Goal: Use online tool/utility: Utilize a website feature to perform a specific function

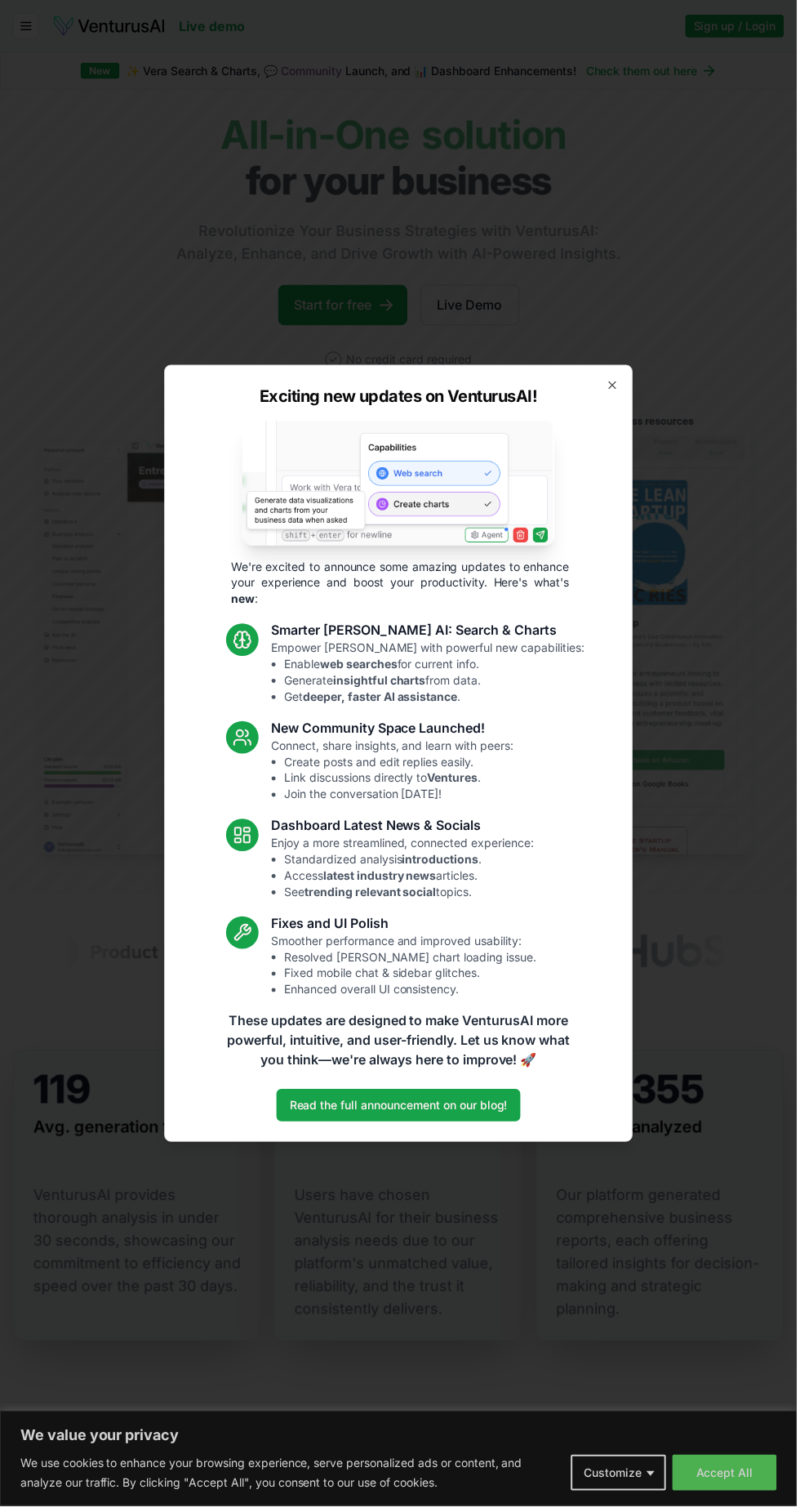
click at [619, 388] on icon "button" at bounding box center [614, 387] width 13 height 13
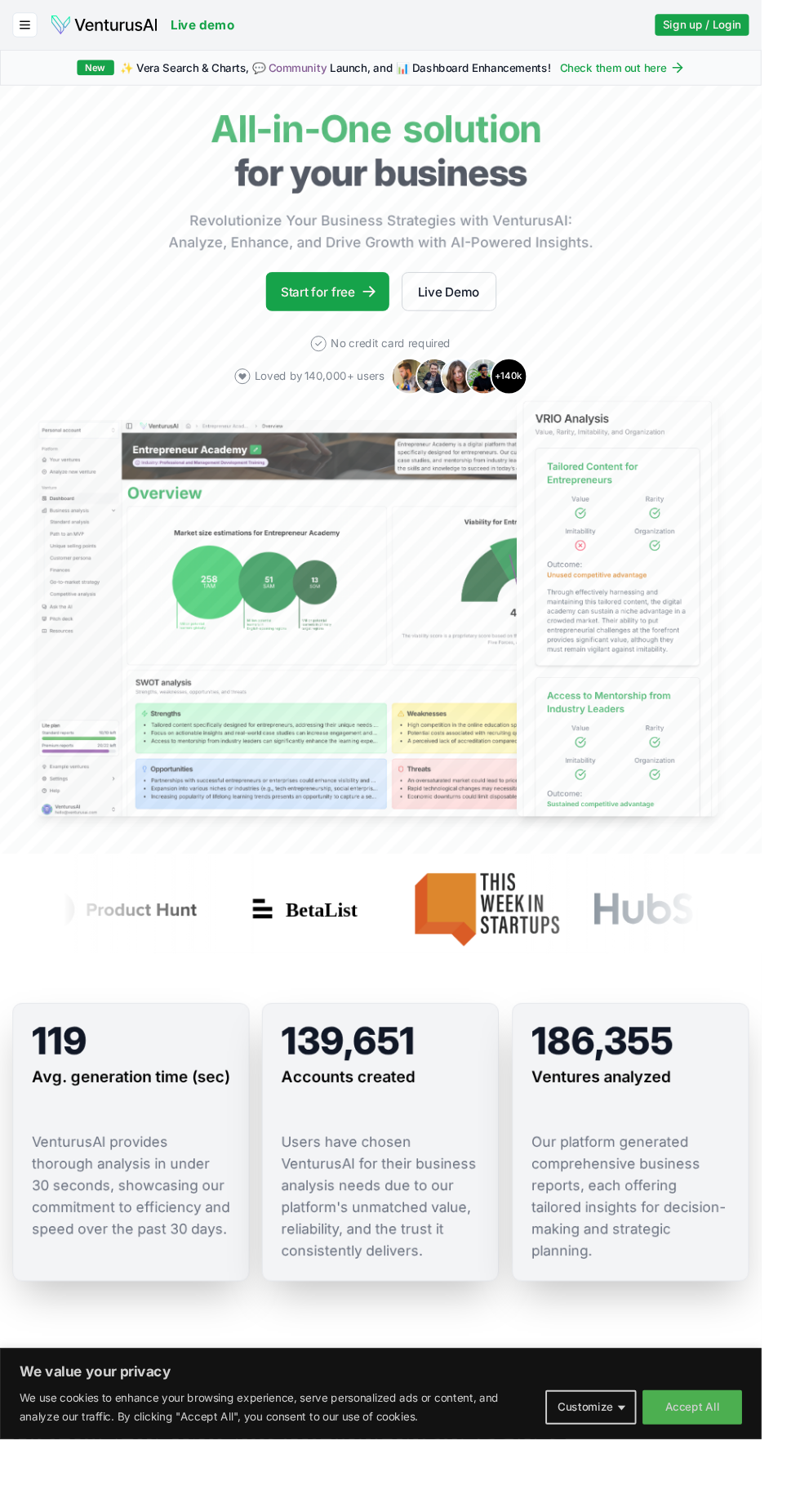
click at [765, 26] on span "Sign up / Login" at bounding box center [738, 26] width 82 height 16
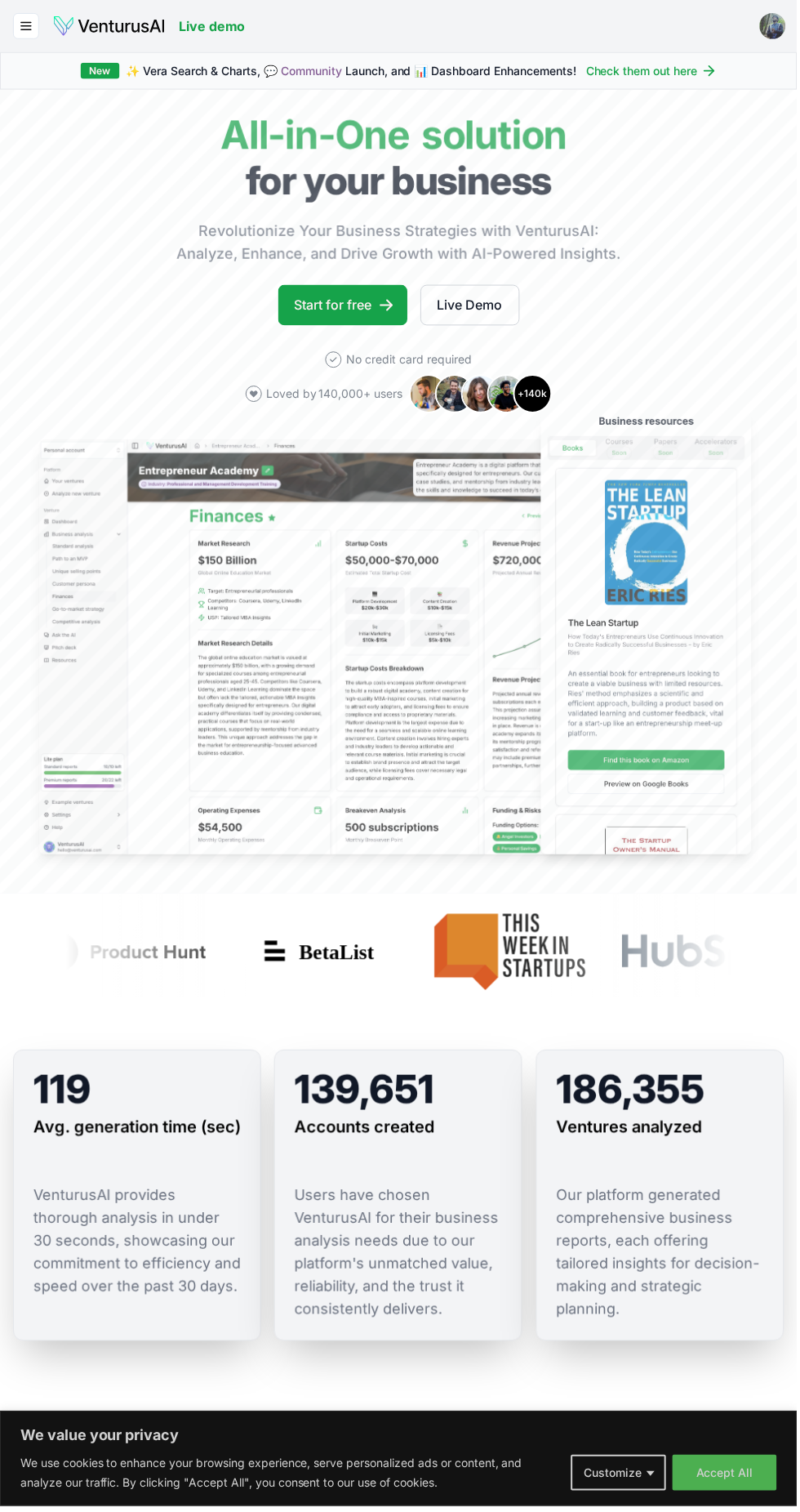
click at [744, 1497] on button "Accept All" at bounding box center [728, 1479] width 105 height 36
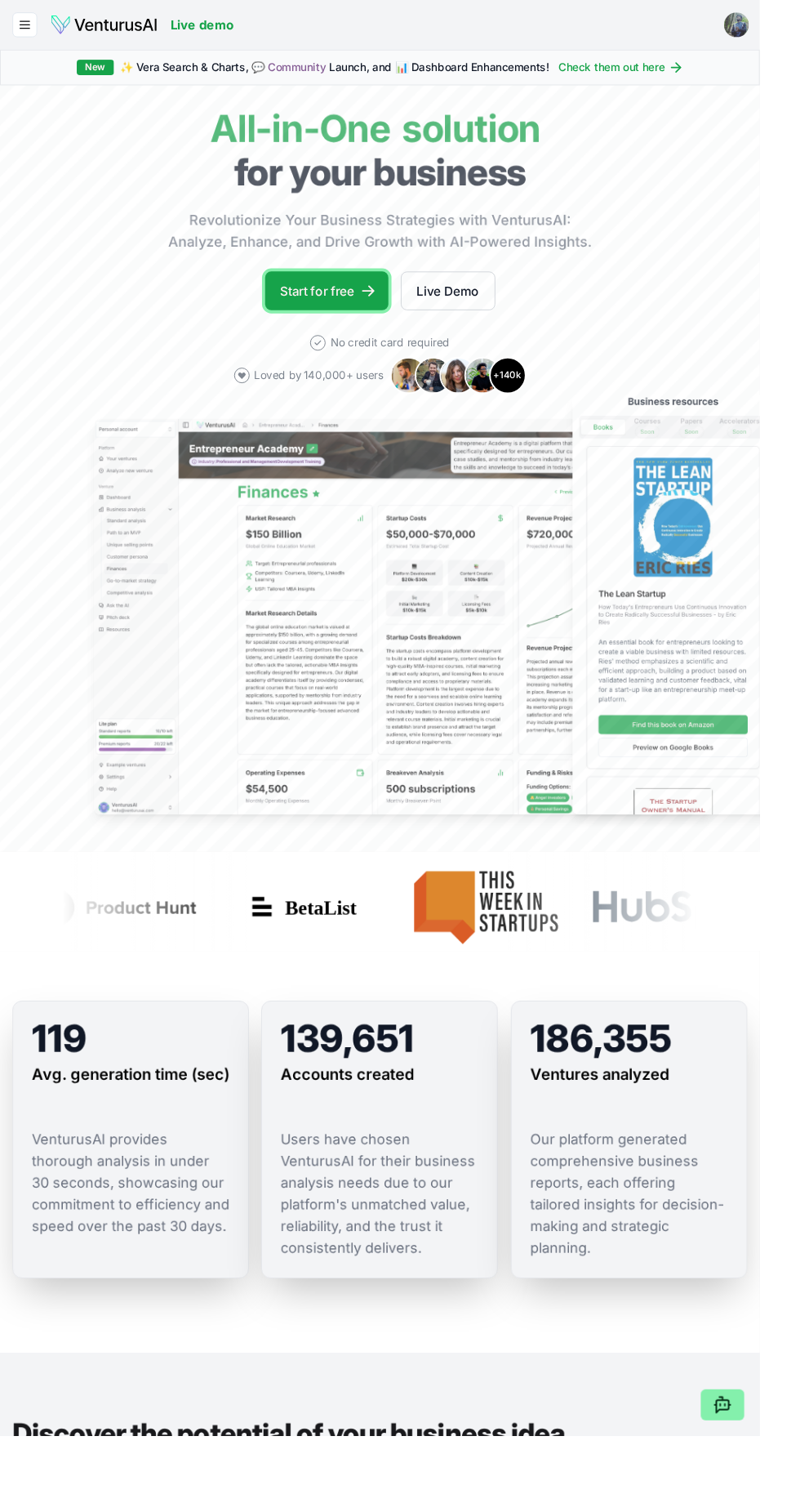
click at [397, 307] on link "Start for free" at bounding box center [344, 306] width 129 height 41
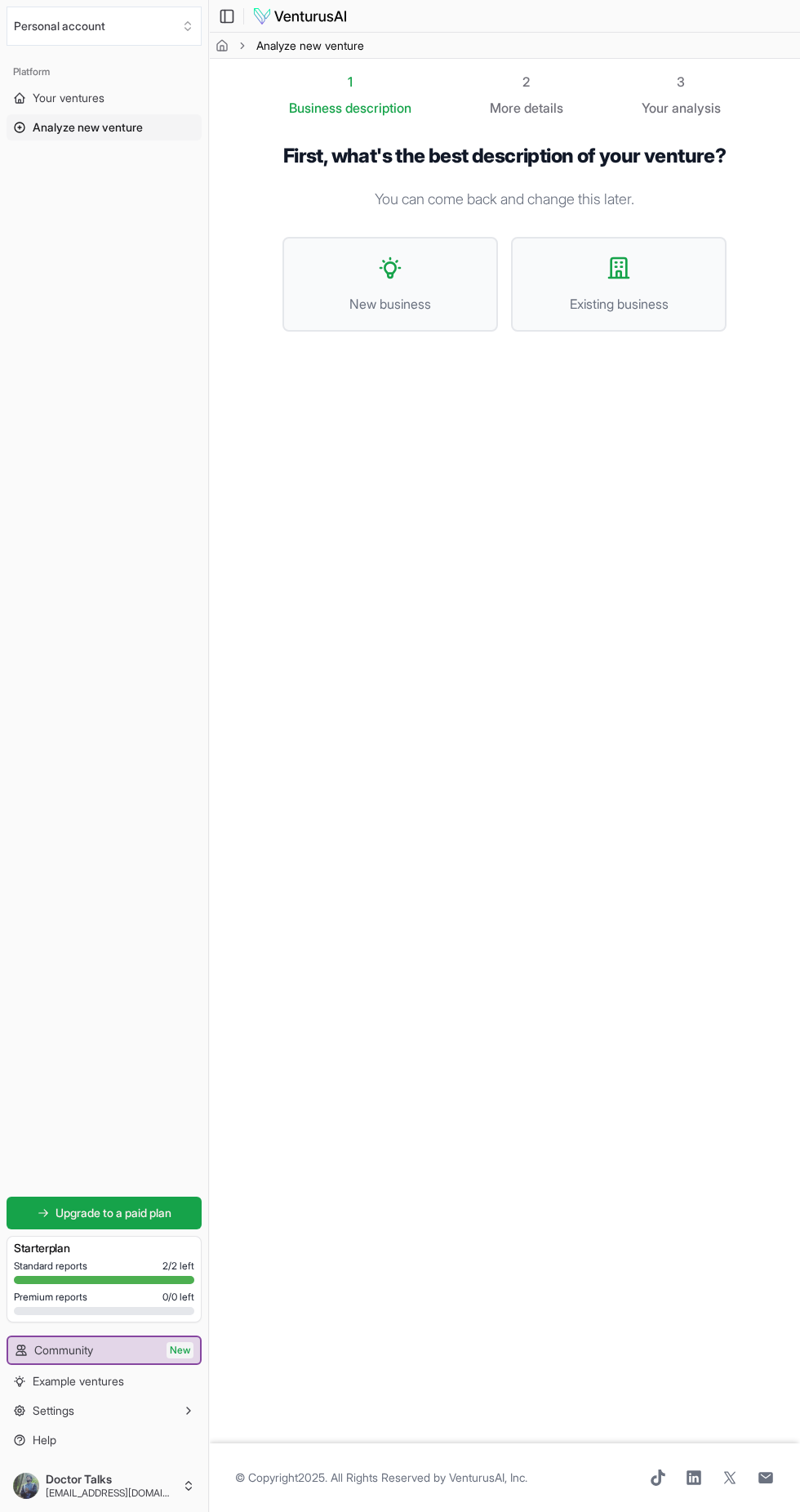
click at [468, 314] on span "New business" at bounding box center [390, 304] width 180 height 20
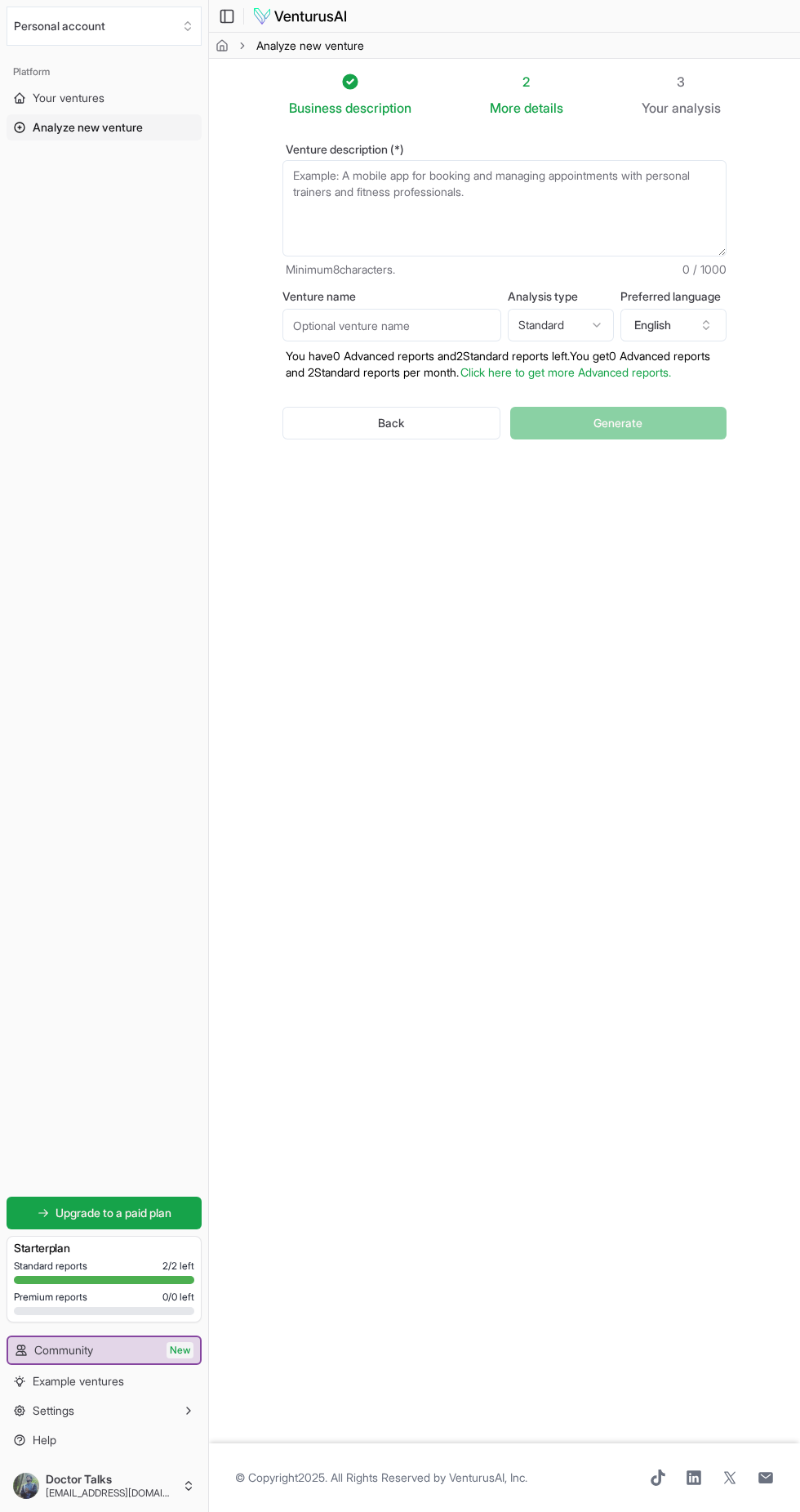
click at [511, 182] on textarea "Venture description (*)" at bounding box center [504, 208] width 444 height 96
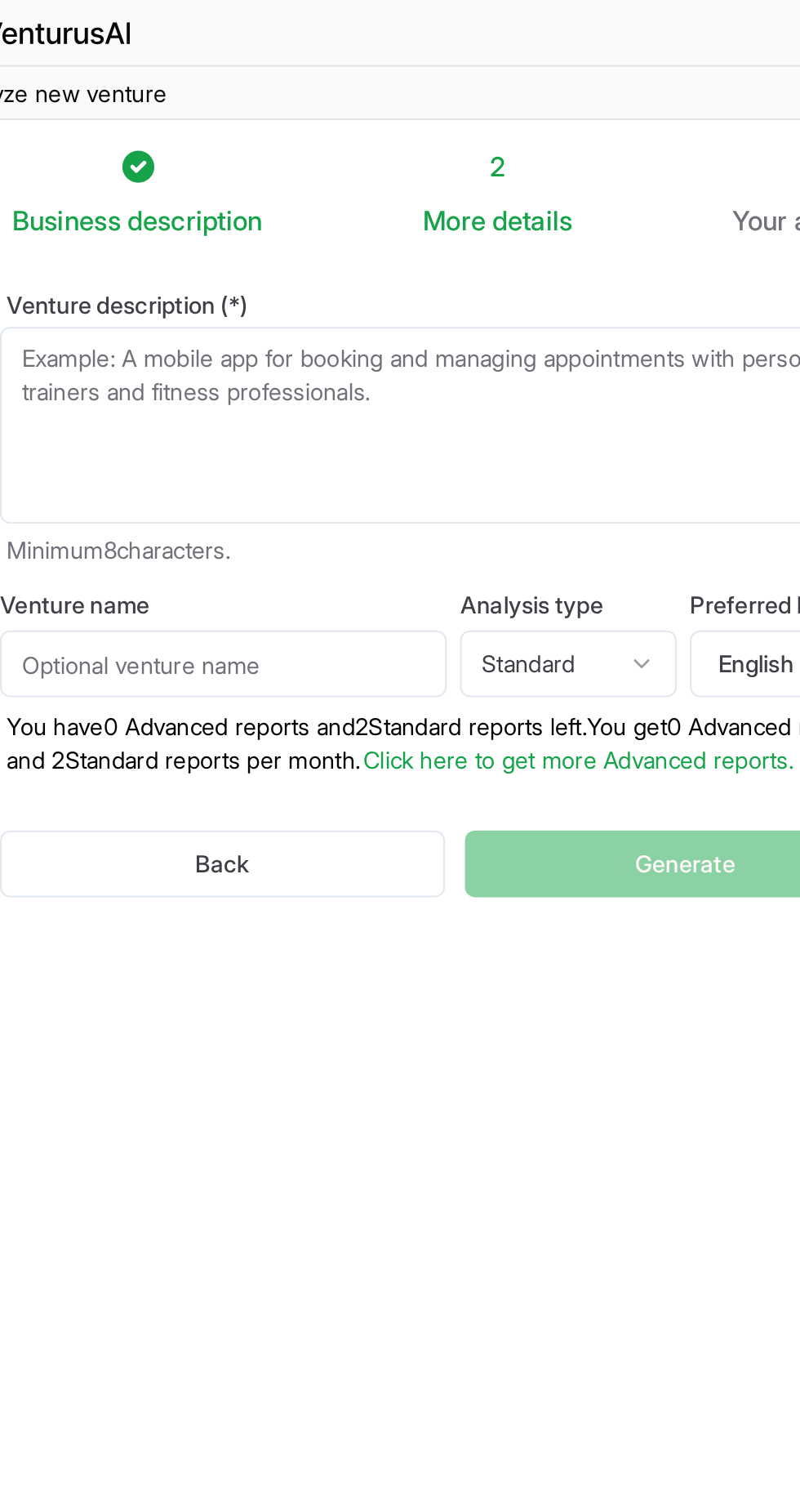
click at [490, 212] on textarea "Venture description (*)" at bounding box center [504, 208] width 444 height 96
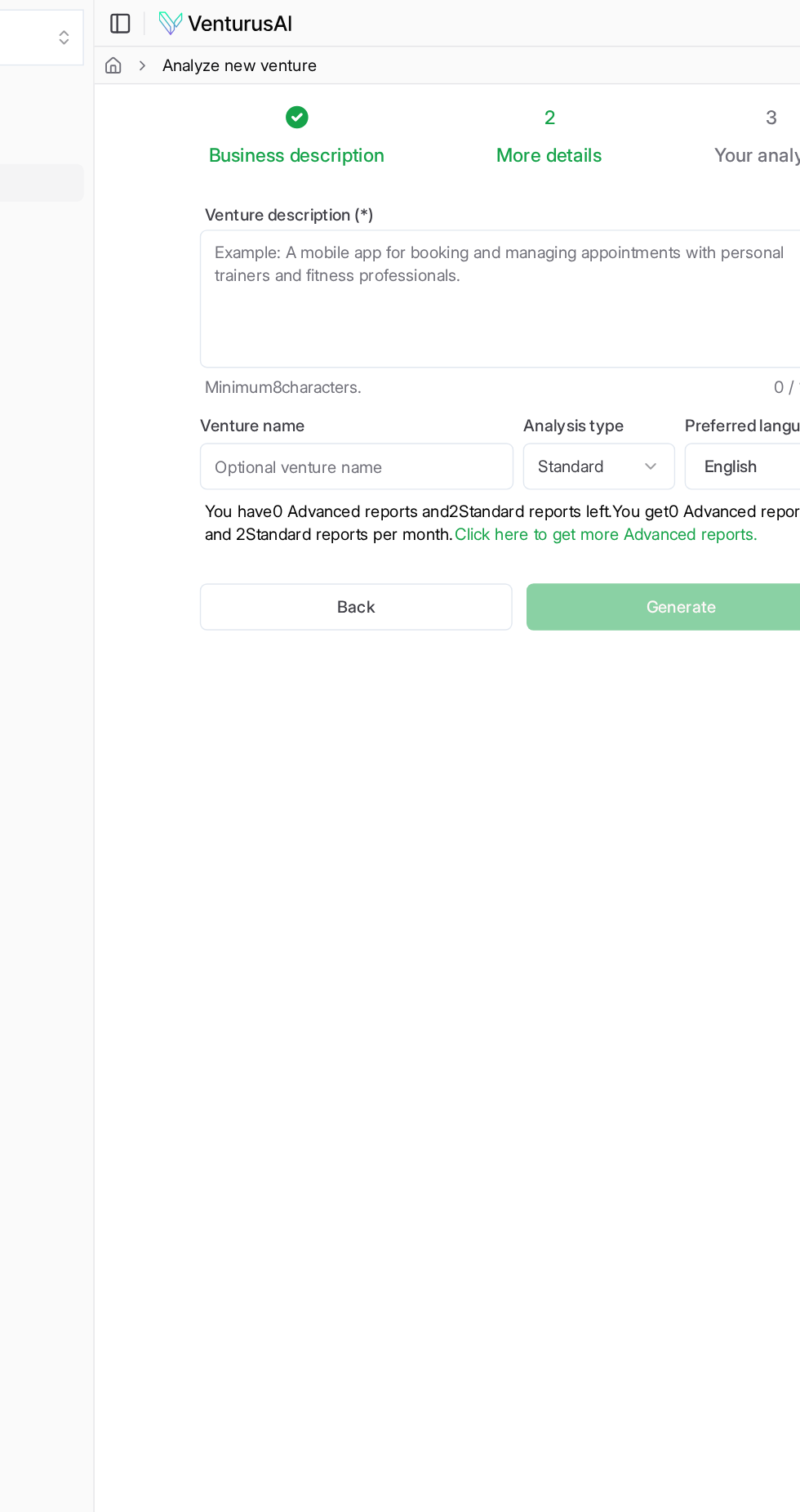
paste textarea "I want to start online e comerse selling of handbags"
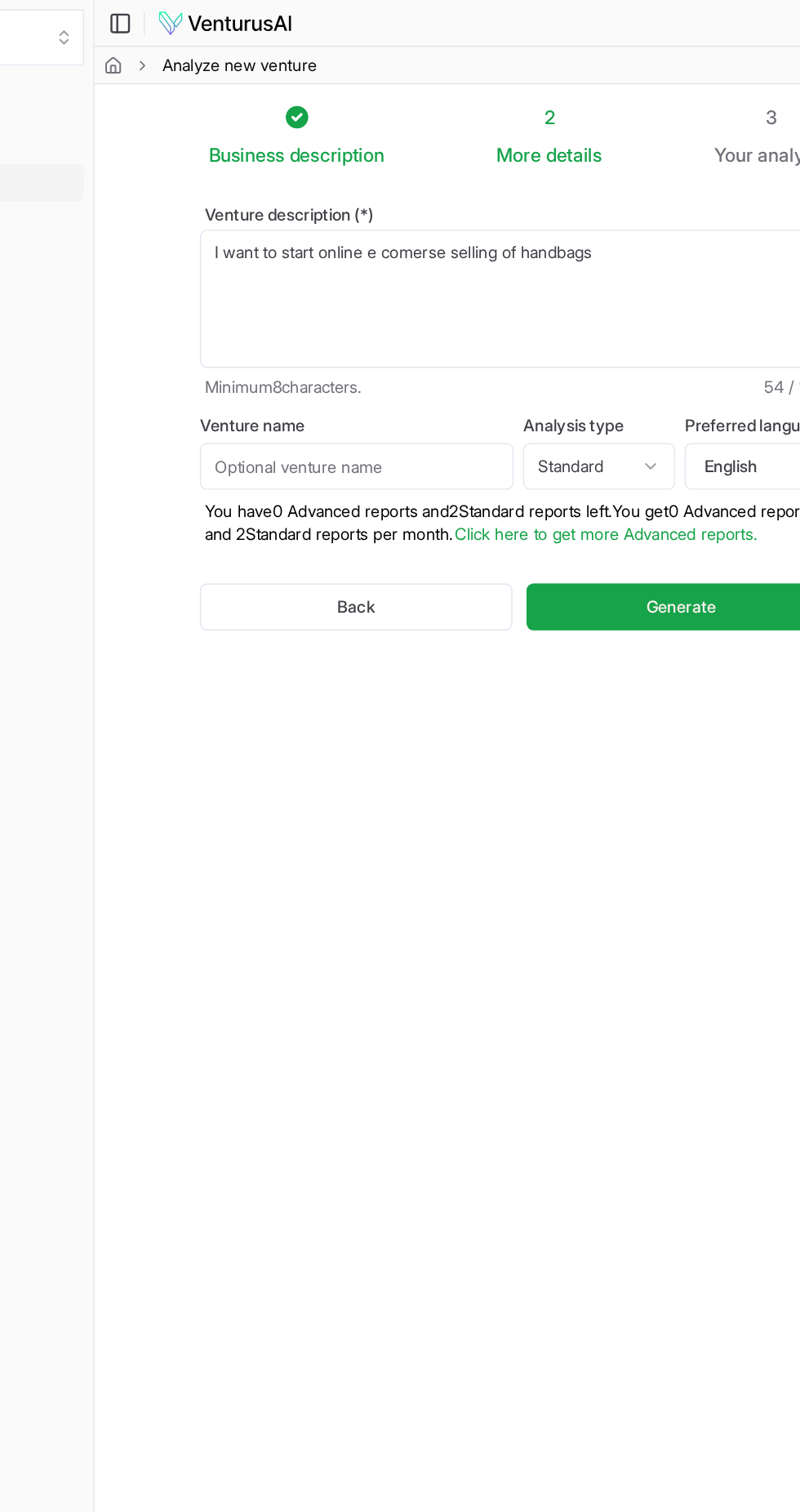
type textarea "I want to start online e comerse selling of handbags"
click at [429, 326] on input "Venture name" at bounding box center [392, 325] width 219 height 33
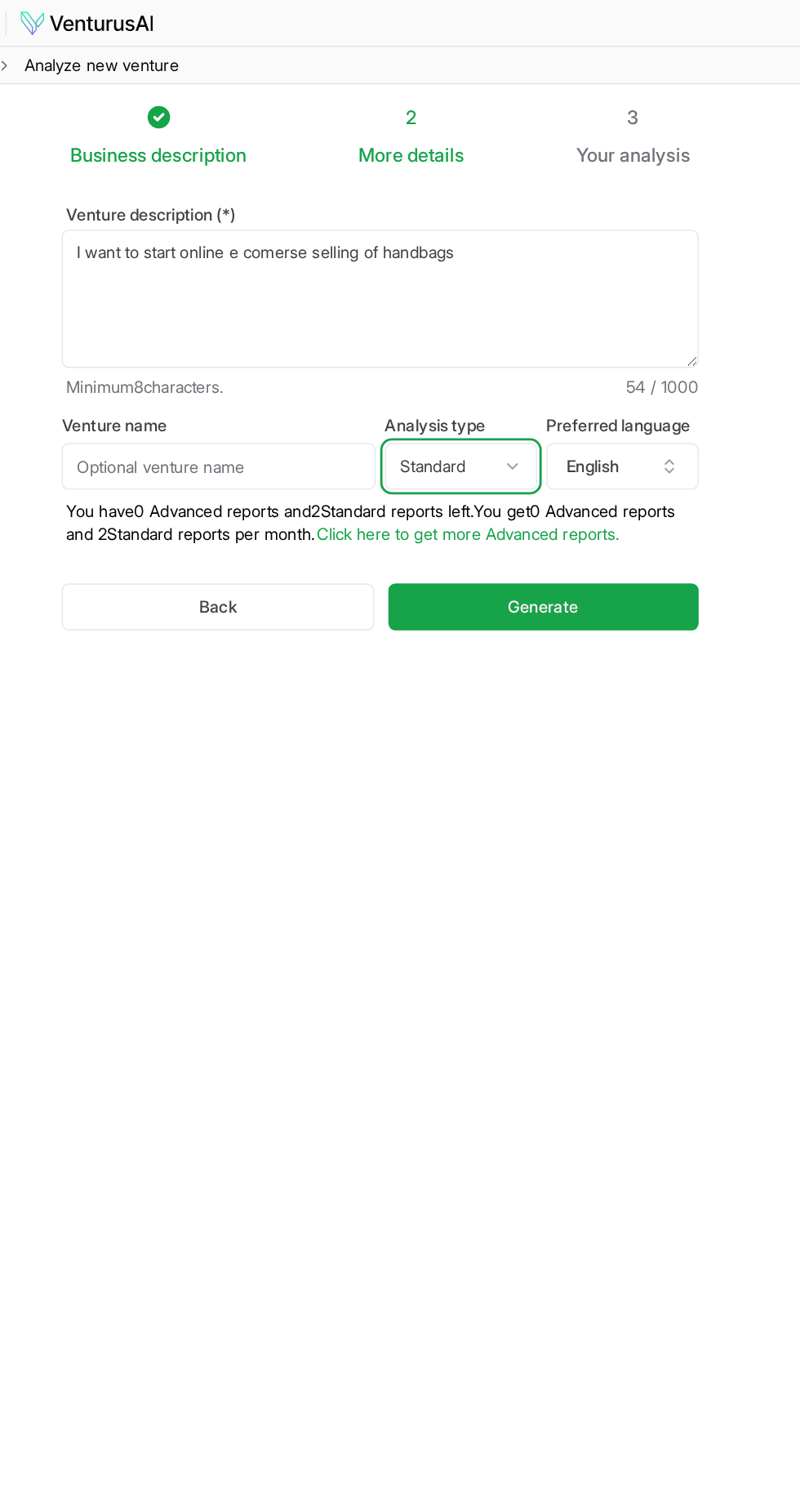
click at [597, 325] on icon "button" at bounding box center [596, 325] width 13 height 13
click at [460, 327] on input "Venture name" at bounding box center [392, 325] width 219 height 33
type input "Minwe"
click at [664, 435] on button "Generate" at bounding box center [618, 423] width 216 height 33
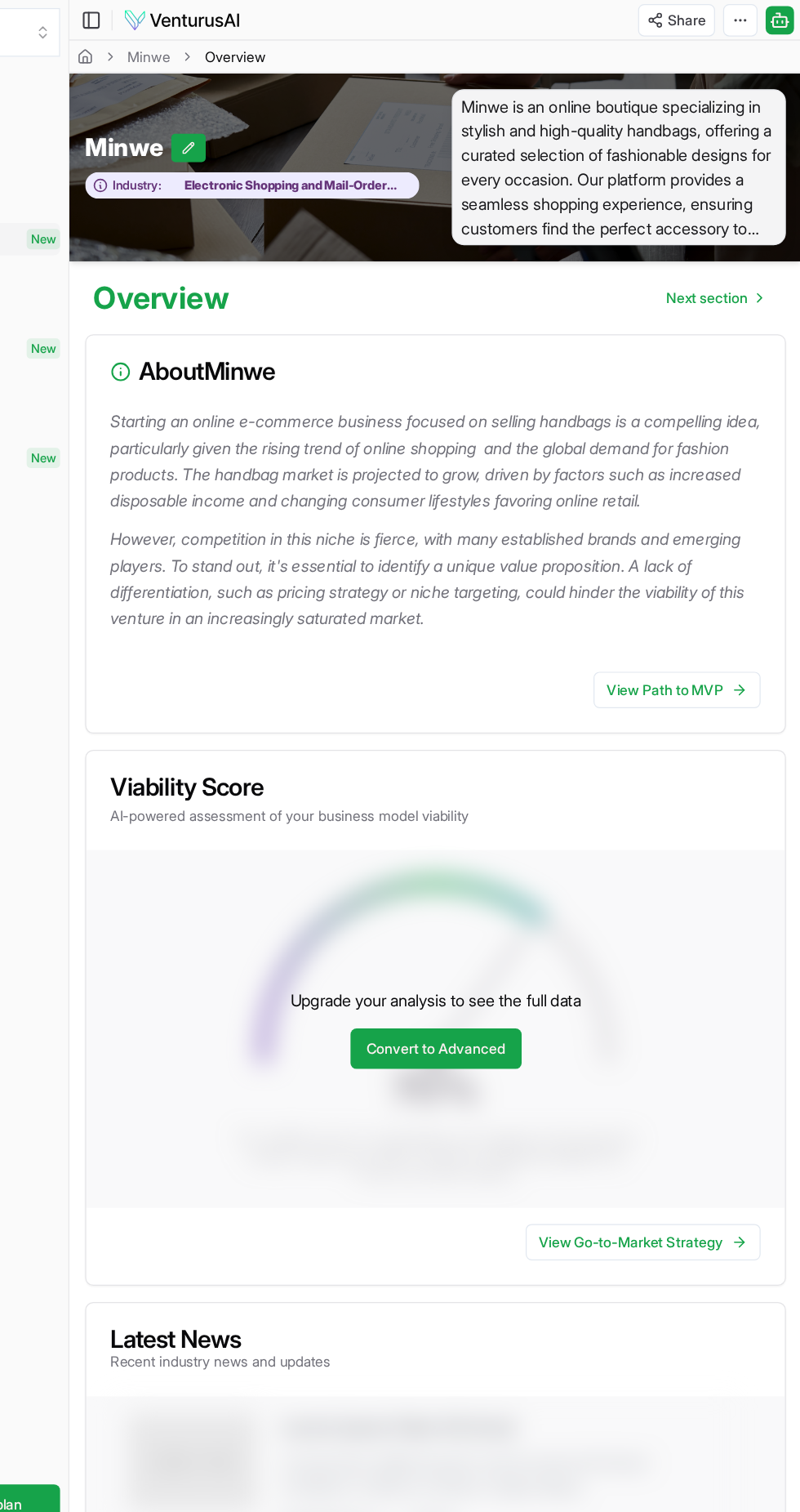
click at [749, 557] on icon at bounding box center [749, 557] width 7 height 0
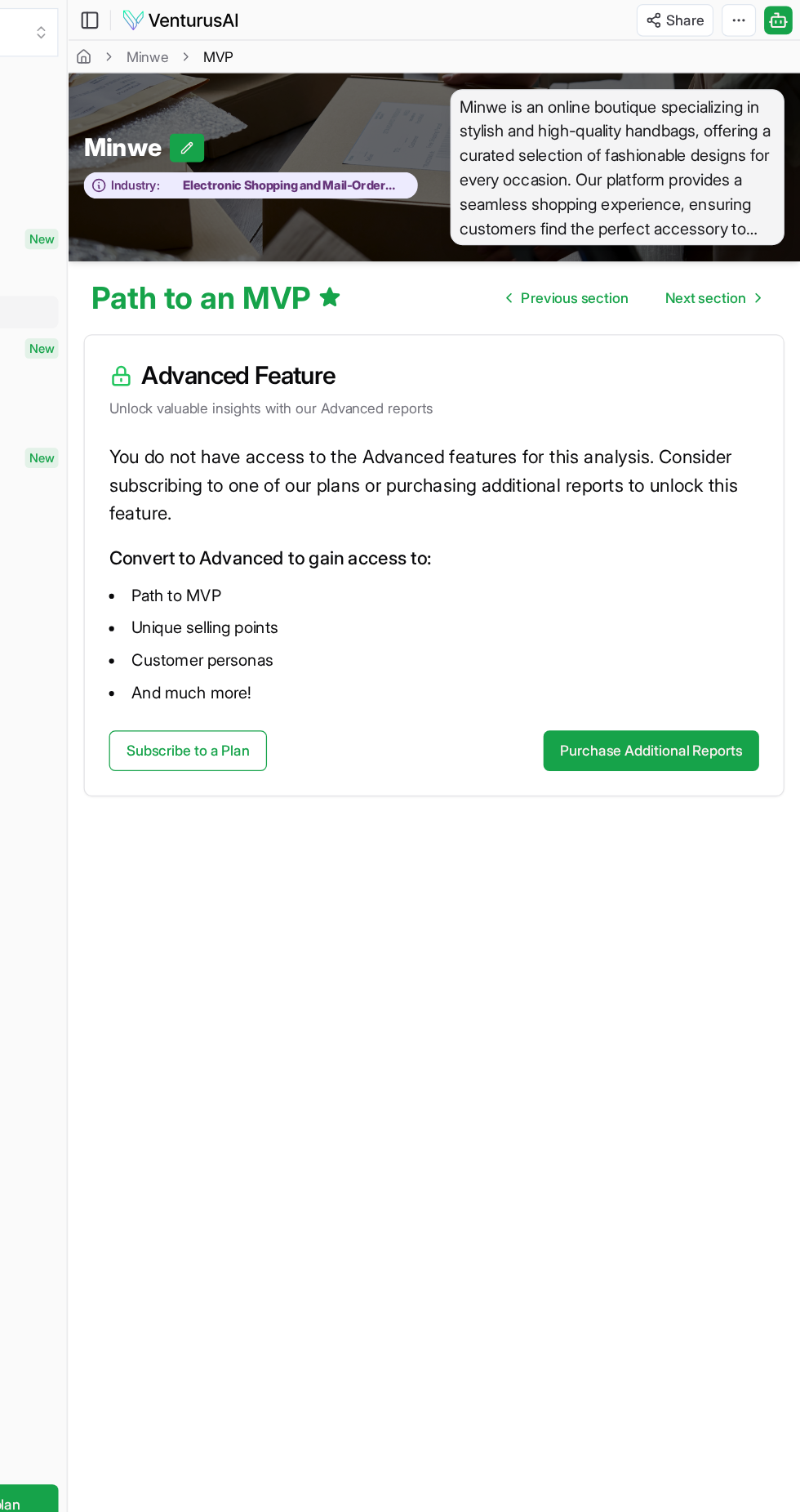
click at [747, 244] on span "Next section" at bounding box center [723, 240] width 65 height 16
click at [766, 240] on icon "Go to next page" at bounding box center [766, 240] width 13 height 13
